Goal: Information Seeking & Learning: Learn about a topic

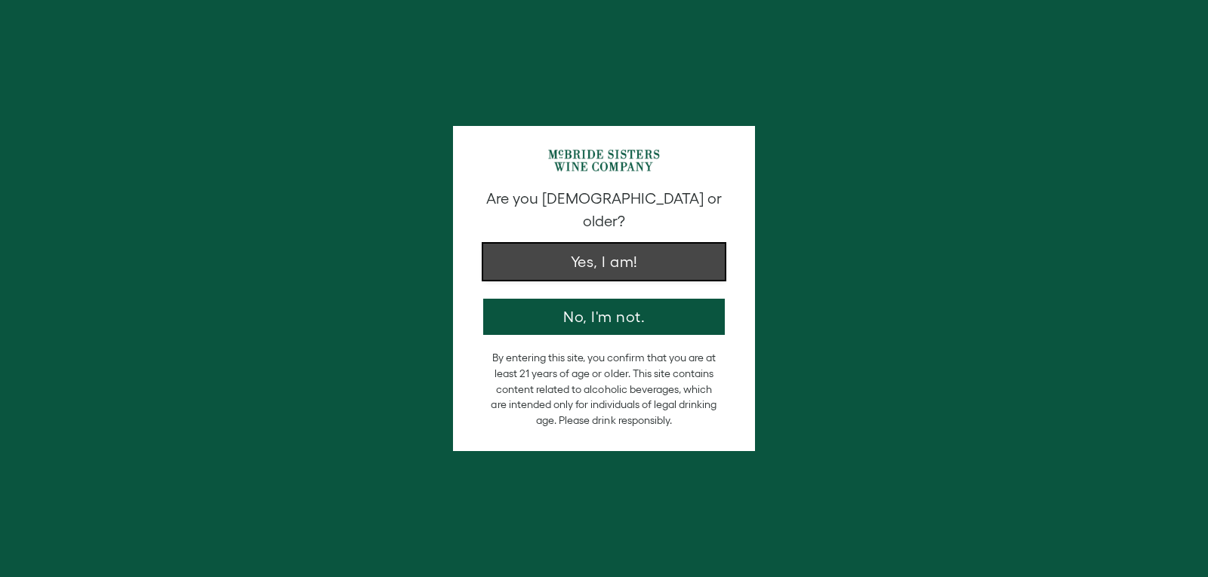
click at [538, 249] on button "Yes, I am!" at bounding box center [604, 262] width 242 height 36
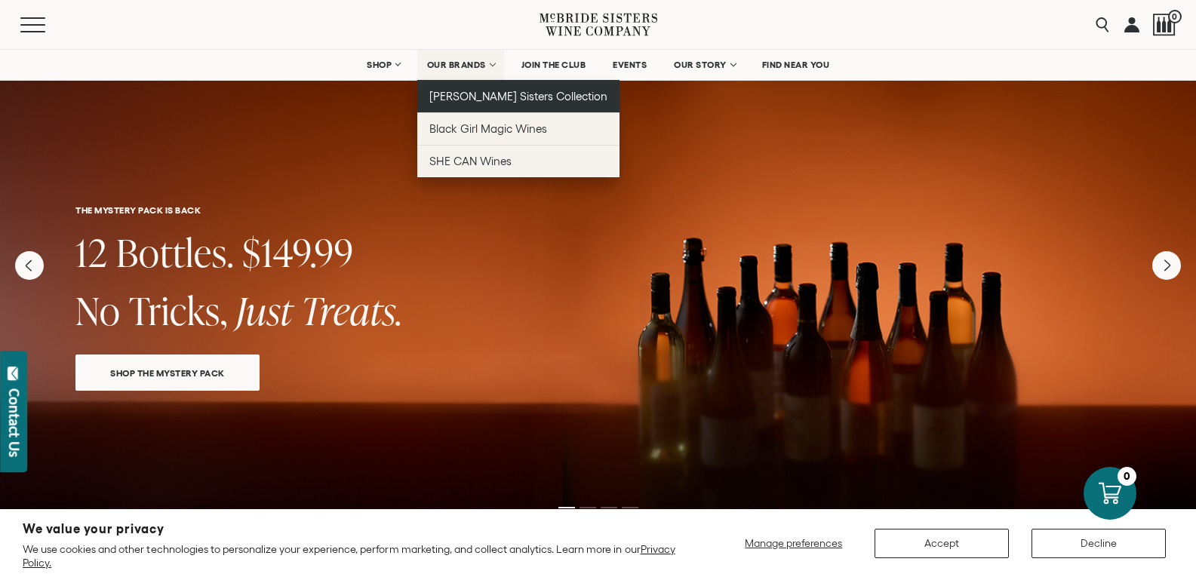
click at [472, 97] on span "[PERSON_NAME] Sisters Collection" at bounding box center [518, 96] width 179 height 13
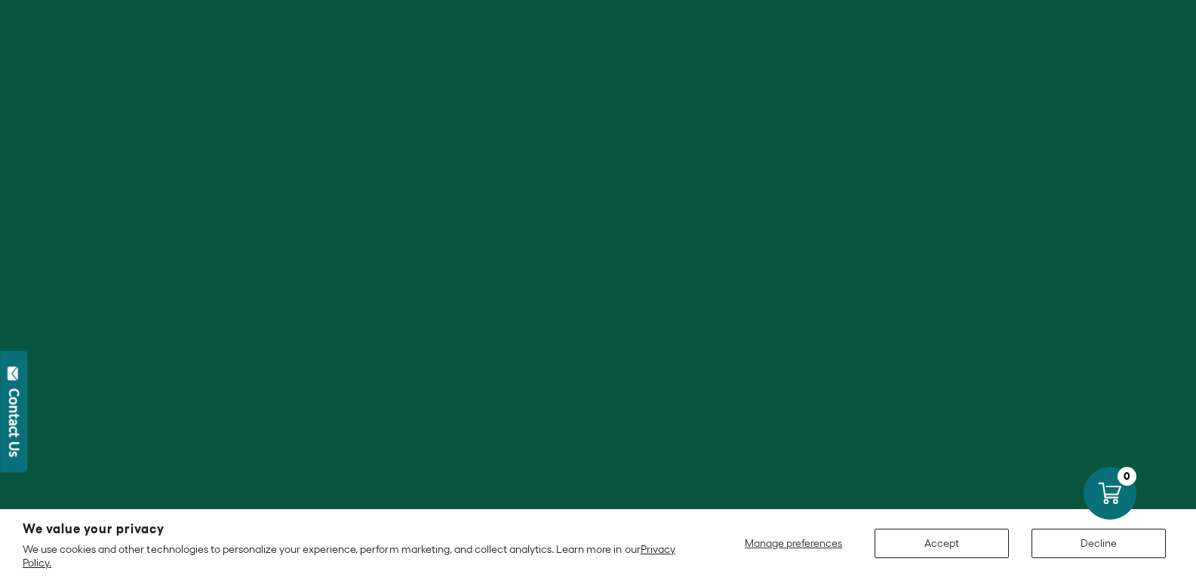
scroll to position [377, 0]
click at [951, 537] on button "Accept" at bounding box center [942, 543] width 134 height 29
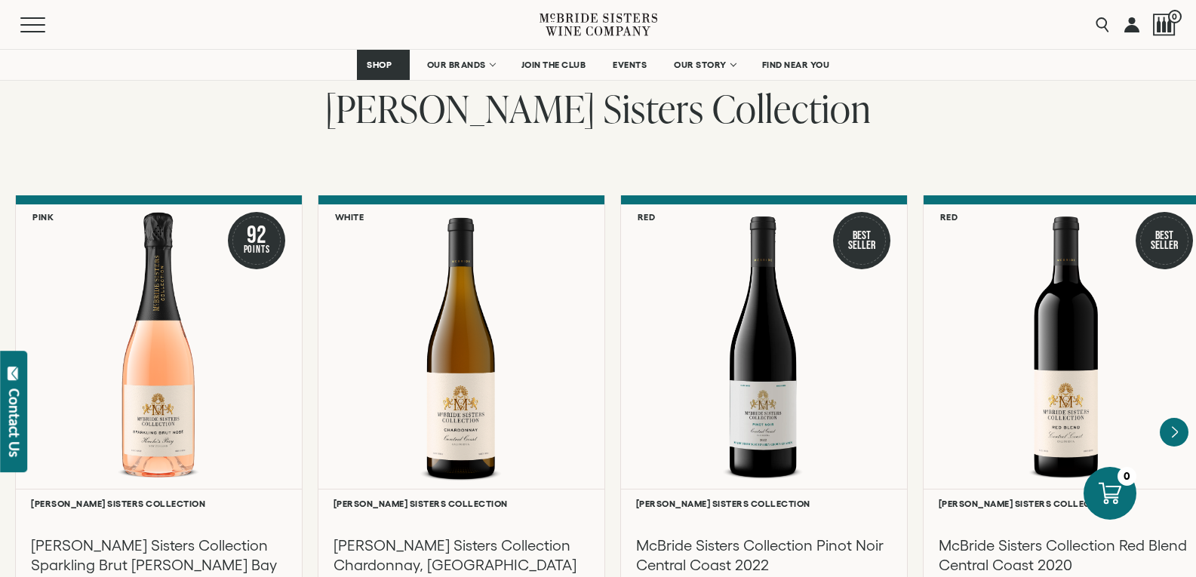
scroll to position [1359, 0]
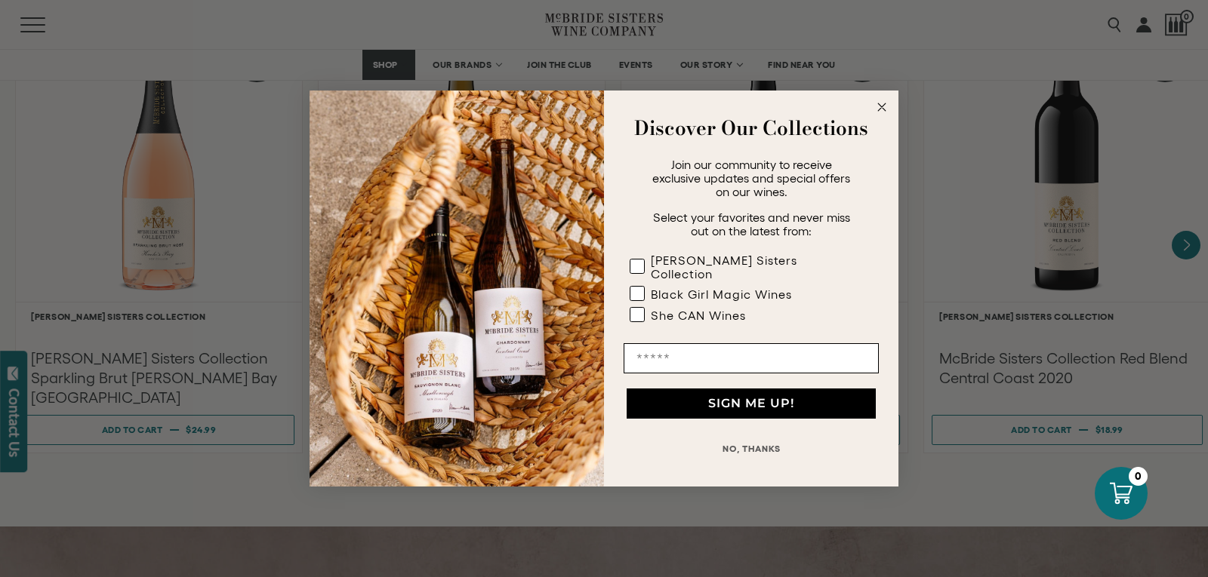
click at [882, 116] on circle "Close dialog" at bounding box center [881, 107] width 17 height 17
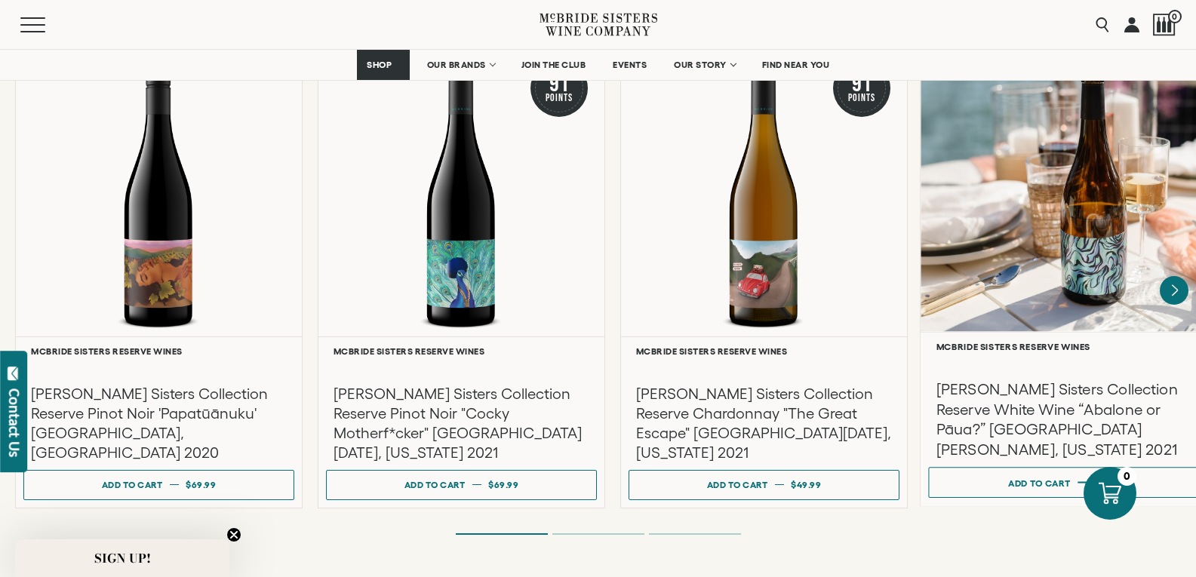
scroll to position [2566, 0]
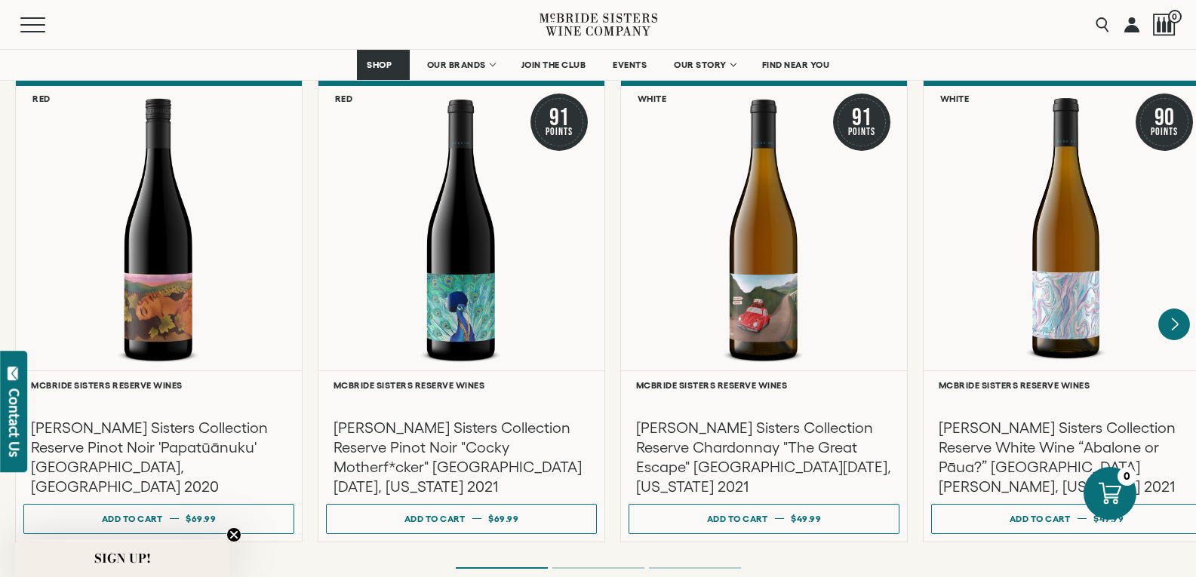
click at [1171, 309] on icon "Next" at bounding box center [1175, 325] width 32 height 32
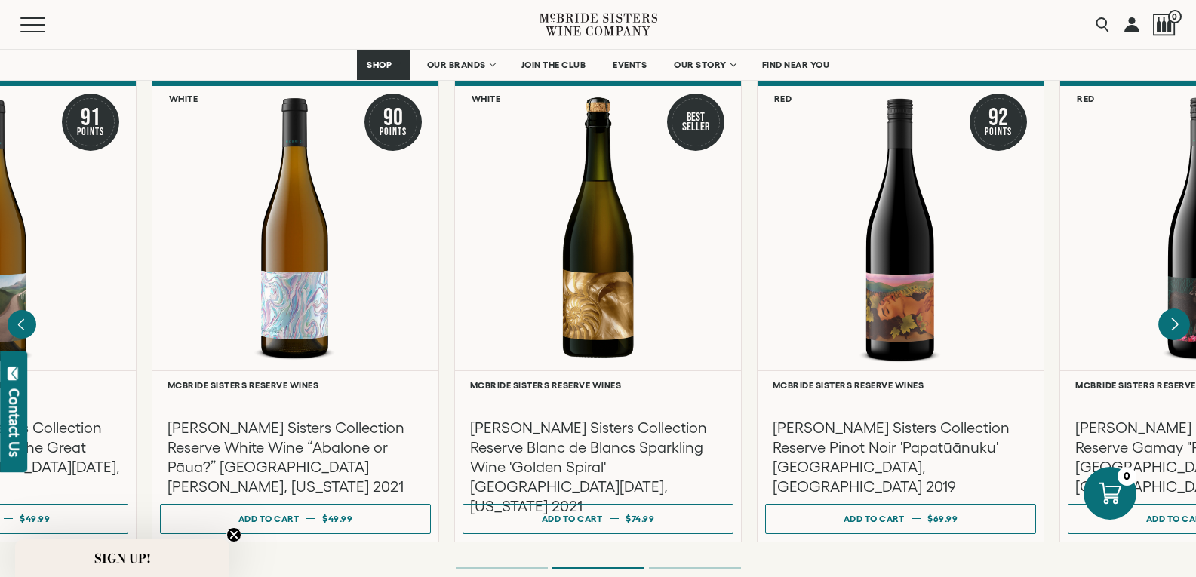
click at [1171, 309] on icon "Next" at bounding box center [1175, 325] width 32 height 32
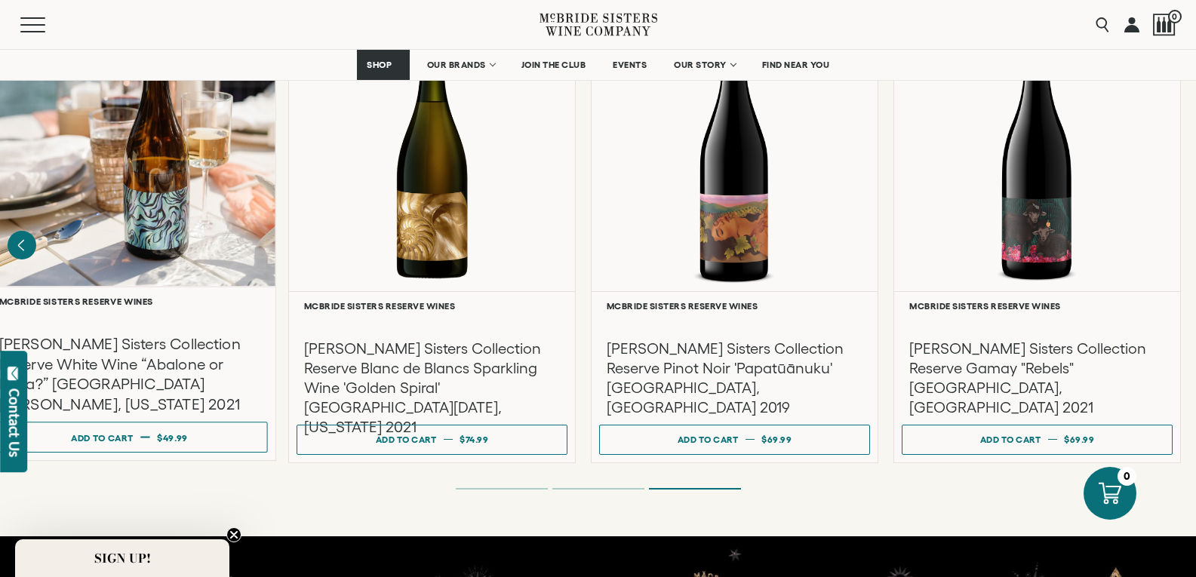
scroll to position [2642, 0]
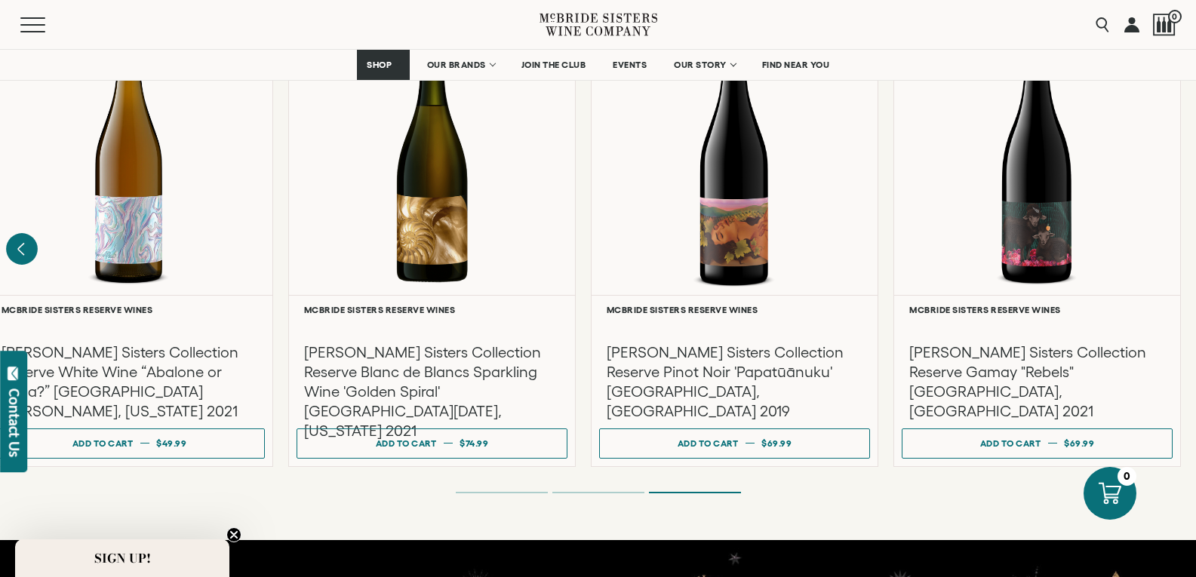
click at [25, 233] on icon "Previous" at bounding box center [22, 249] width 32 height 32
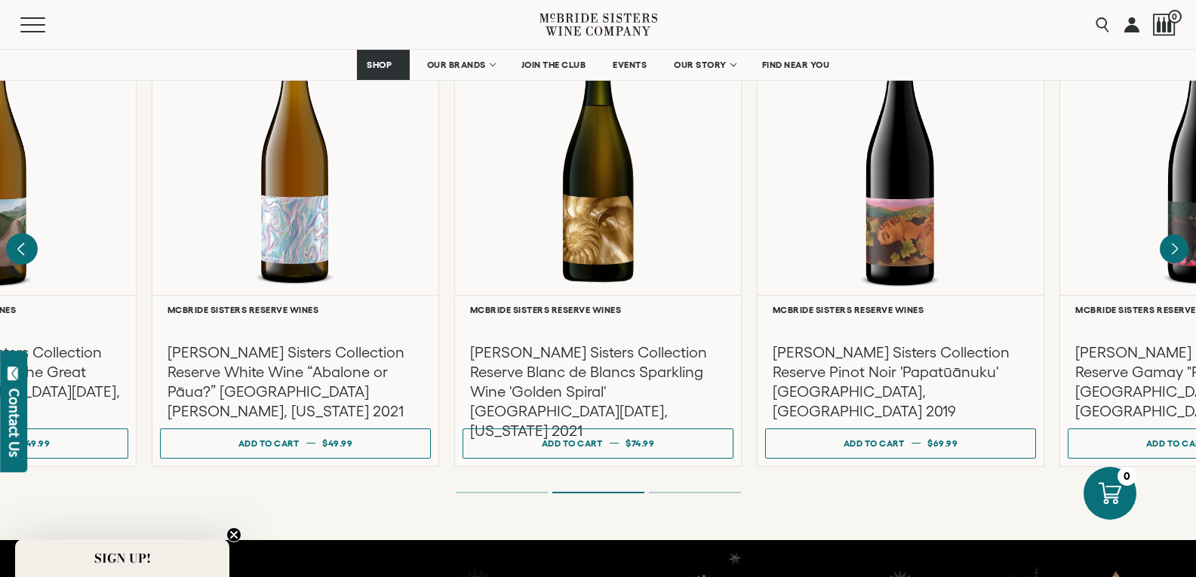
click at [25, 233] on icon "Previous" at bounding box center [22, 249] width 32 height 32
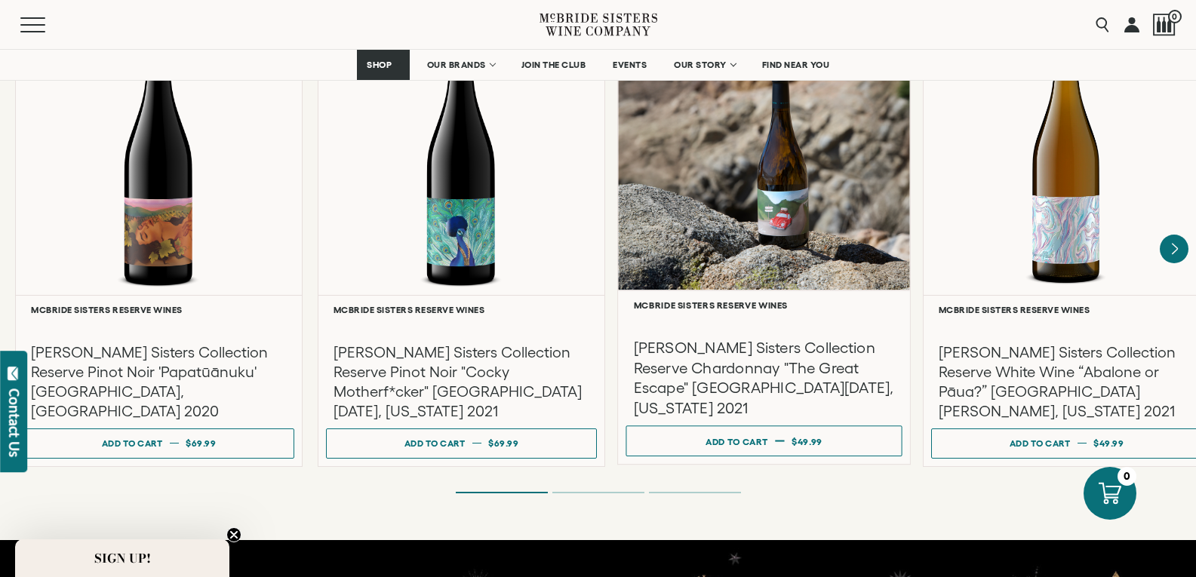
click at [721, 210] on div at bounding box center [764, 145] width 292 height 291
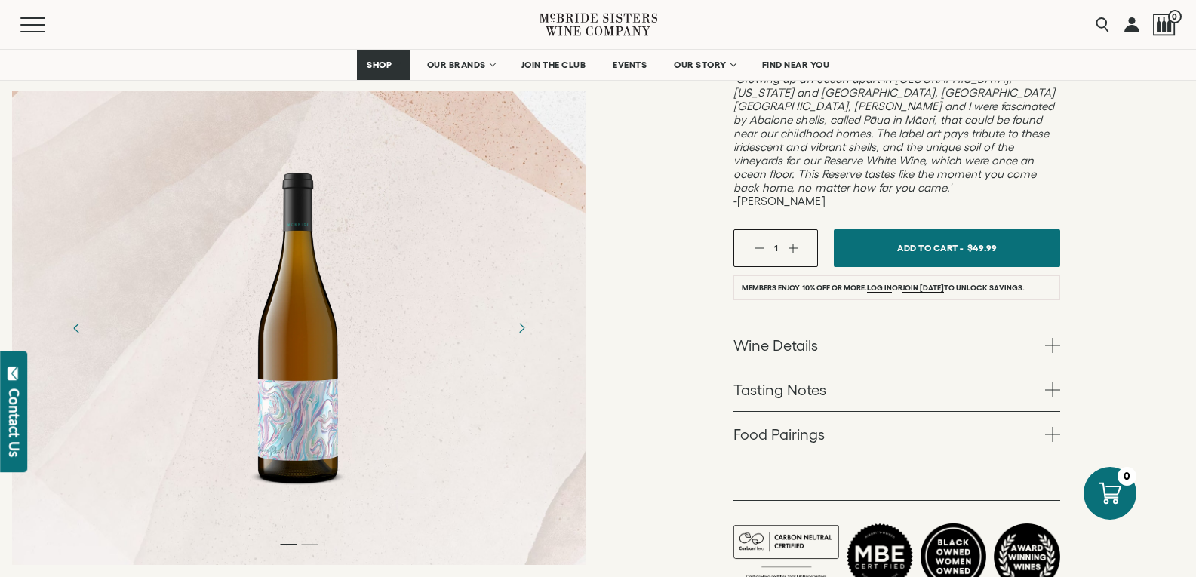
scroll to position [453, 0]
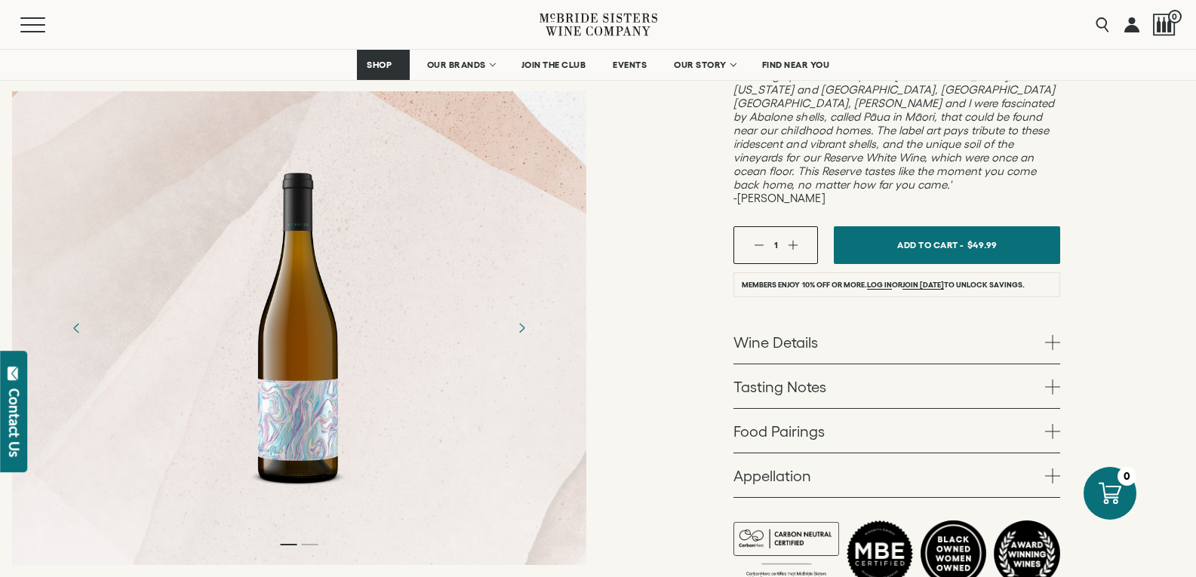
click at [776, 320] on link "Wine Details" at bounding box center [897, 342] width 327 height 44
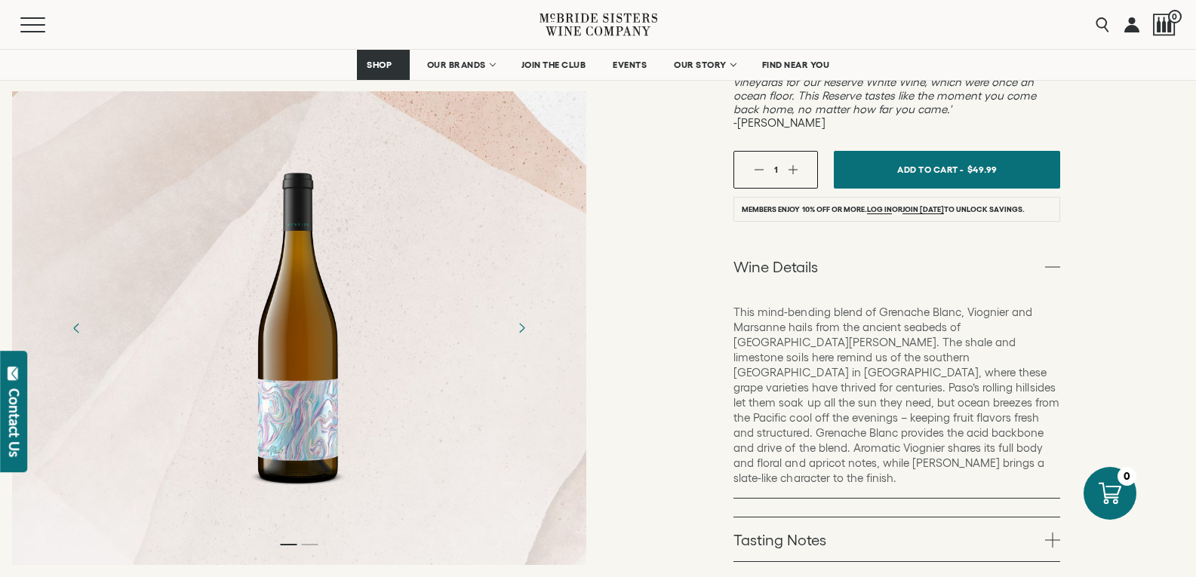
scroll to position [604, 0]
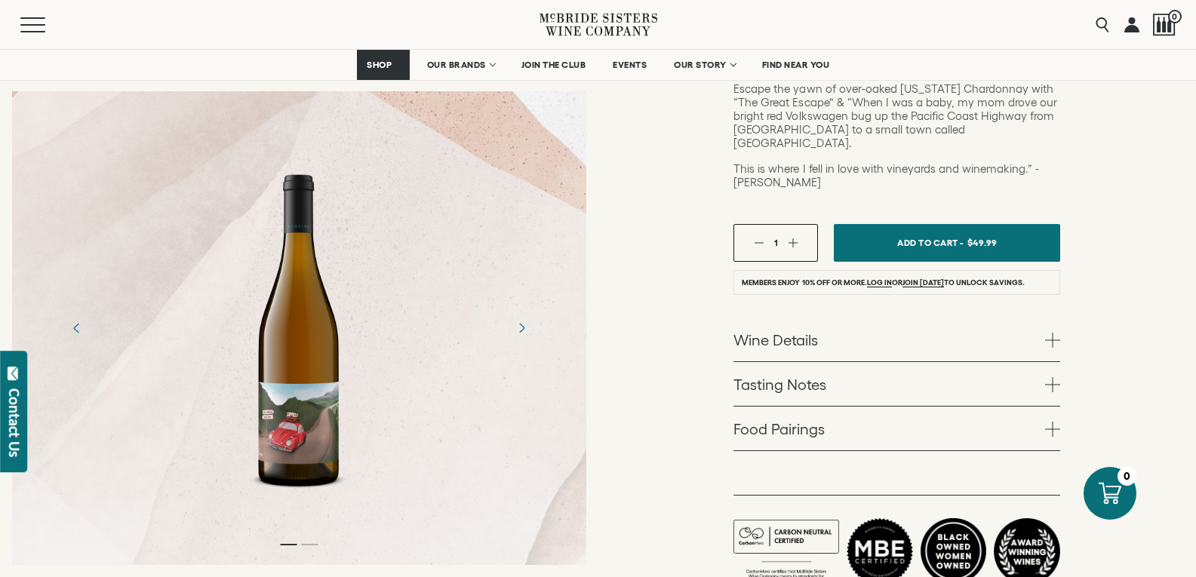
scroll to position [453, 0]
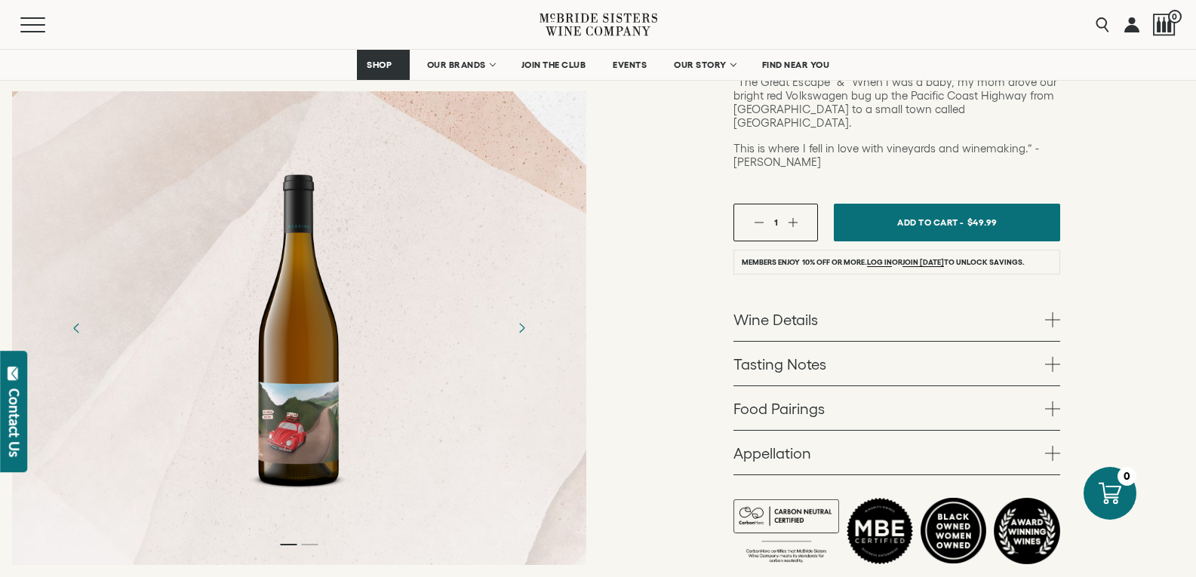
click at [765, 297] on link "Wine Details" at bounding box center [897, 319] width 327 height 44
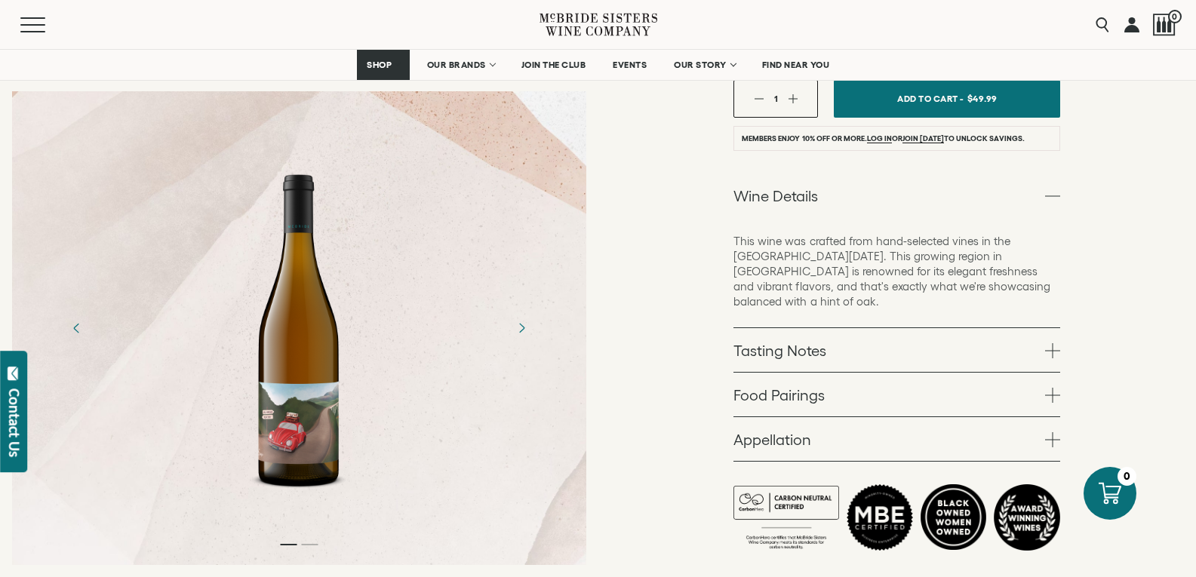
scroll to position [604, 0]
